Goal: Task Accomplishment & Management: Use online tool/utility

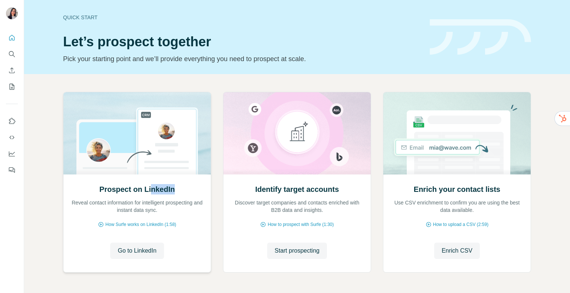
drag, startPoint x: 158, startPoint y: 190, endPoint x: 174, endPoint y: 192, distance: 16.1
click at [174, 192] on div "Prospect on LinkedIn Reveal contact information for intelligent prospecting and…" at bounding box center [137, 199] width 132 height 30
click at [147, 250] on span "Go to LinkedIn" at bounding box center [137, 251] width 39 height 9
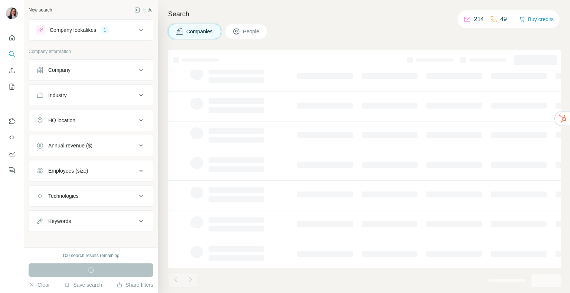
scroll to position [120, 0]
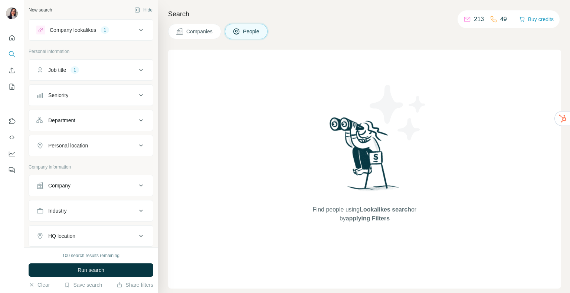
click at [106, 76] on button "Job title 1" at bounding box center [91, 70] width 124 height 18
